Goal: Information Seeking & Learning: Check status

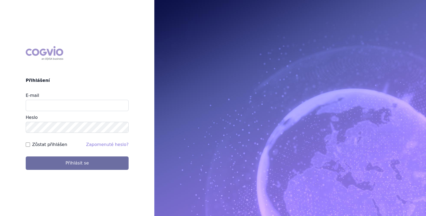
type input "[PERSON_NAME][EMAIL_ADDRESS][PERSON_NAME][DOMAIN_NAME]"
click at [43, 146] on label "Zůstat přihlášen" at bounding box center [49, 144] width 35 height 6
drag, startPoint x: 43, startPoint y: 146, endPoint x: 31, endPoint y: 144, distance: 12.2
click at [31, 144] on div "Zůstat přihlášen" at bounding box center [46, 144] width 41 height 6
click at [28, 145] on input "Zůstat přihlášen" at bounding box center [28, 144] width 4 height 4
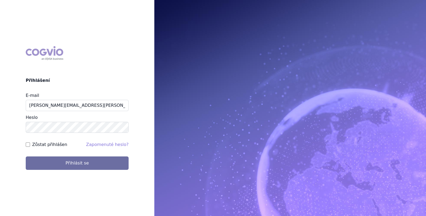
checkbox input "true"
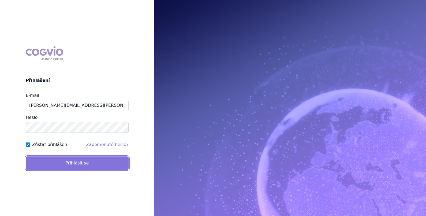
click at [36, 159] on button "Přihlásit se" at bounding box center [77, 162] width 103 height 13
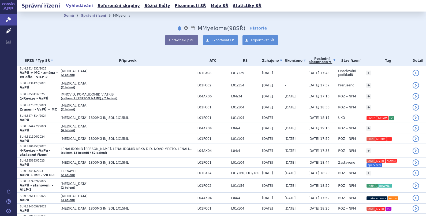
click at [316, 60] on link "Poslední písemnost (?)" at bounding box center [321, 60] width 27 height 11
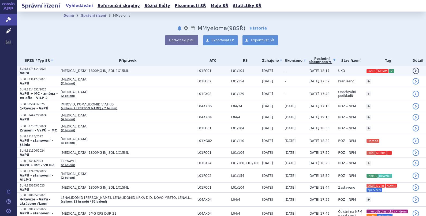
click at [137, 70] on span "[MEDICAL_DATA] 1800MG INJ SOL 1X15ML" at bounding box center [128, 71] width 134 height 4
